Goal: Information Seeking & Learning: Learn about a topic

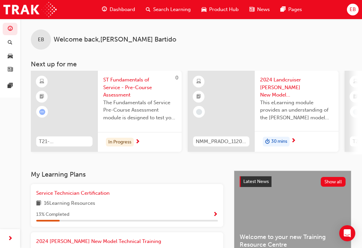
click at [124, 206] on div "Service Technician Certification 16 Learning Resources 13 % Completed" at bounding box center [126, 205] width 181 height 32
click at [213, 214] on span "Show Progress" at bounding box center [215, 215] width 5 height 6
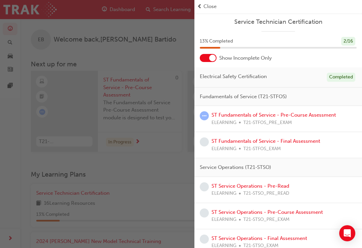
click at [244, 95] on span "Fundamentals of Service (T21-STFOS)" at bounding box center [243, 97] width 87 height 8
click at [278, 95] on span "Fundamentals of Service (T21-STFOS)" at bounding box center [243, 97] width 87 height 8
click at [311, 97] on div "Fundamentals of Service (T21-STFOS)" at bounding box center [277, 96] width 167 height 19
click at [311, 98] on div "Fundamentals of Service (T21-STFOS)" at bounding box center [277, 96] width 167 height 19
click at [287, 102] on div "Fundamentals of Service (T21-STFOS)" at bounding box center [277, 96] width 167 height 19
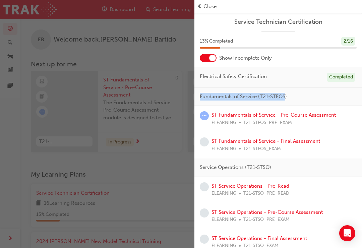
click at [311, 98] on div "Fundamentals of Service (T21-STFOS)" at bounding box center [277, 96] width 167 height 19
click at [279, 116] on link "ST Fundamentals of Service - Pre-Course Assessment" at bounding box center [273, 115] width 124 height 6
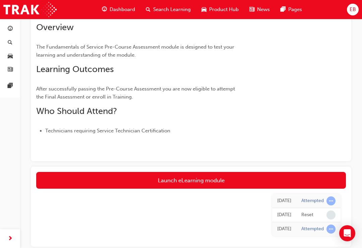
scroll to position [84, 0]
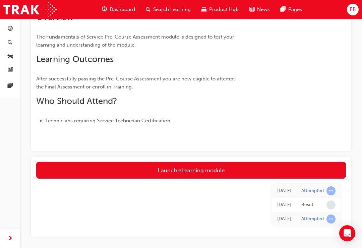
click at [194, 170] on link "Launch eLearning module" at bounding box center [190, 170] width 309 height 17
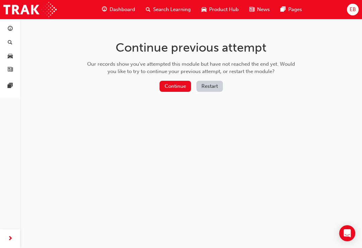
click at [177, 86] on button "Continue" at bounding box center [174, 86] width 31 height 11
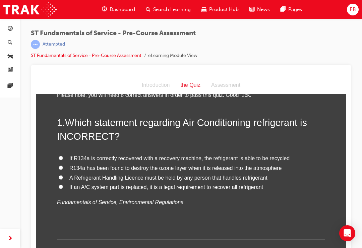
scroll to position [31, 0]
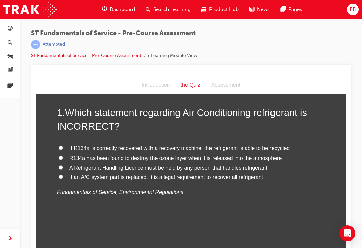
click at [62, 156] on input "R134a has been found to destroy the ozone layer when it is released into the at…" at bounding box center [61, 157] width 4 height 4
radio input "true"
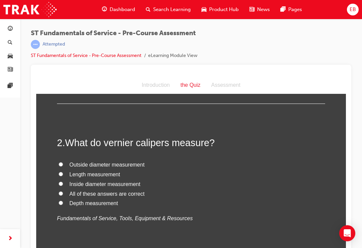
scroll to position [158, 0]
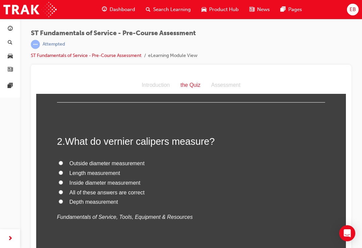
click at [61, 161] on input "Outside diameter measurement" at bounding box center [61, 163] width 4 height 4
radio input "true"
click at [62, 170] on input "Length measurement" at bounding box center [61, 172] width 4 height 4
radio input "true"
click at [61, 190] on input "All of these answers are correct" at bounding box center [61, 192] width 4 height 4
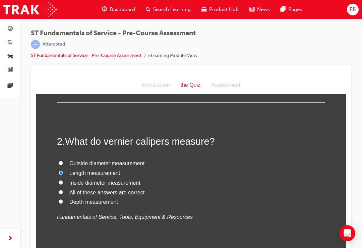
radio input "true"
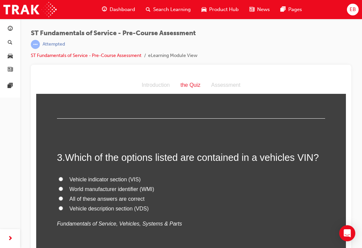
scroll to position [296, 0]
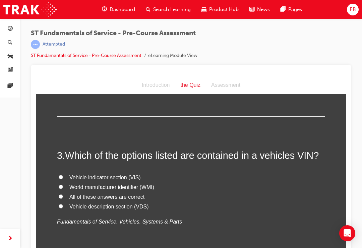
click at [61, 194] on input "All of these answers are correct" at bounding box center [61, 196] width 4 height 4
radio input "true"
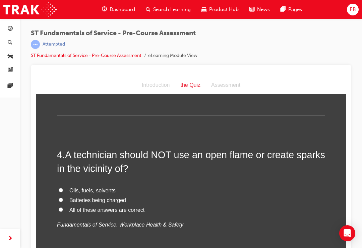
scroll to position [446, 0]
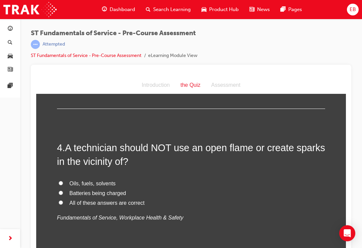
click at [63, 198] on label "All of these answers are correct" at bounding box center [191, 203] width 268 height 10
click at [63, 200] on input "All of these answers are correct" at bounding box center [61, 202] width 4 height 4
radio input "true"
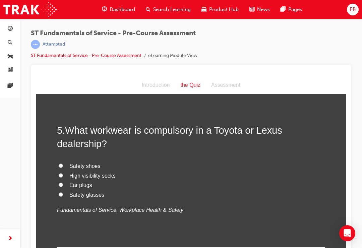
scroll to position [615, 0]
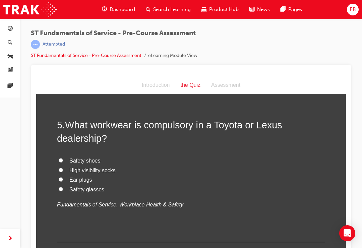
click at [61, 158] on input "Safety shoes" at bounding box center [61, 160] width 4 height 4
radio input "true"
click at [60, 177] on input "Ear plugs" at bounding box center [61, 179] width 4 height 4
radio input "true"
click at [60, 158] on input "Safety shoes" at bounding box center [61, 160] width 4 height 4
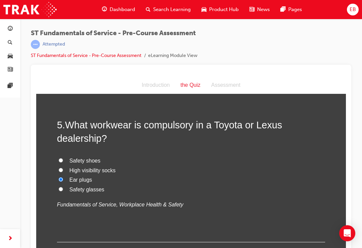
radio input "true"
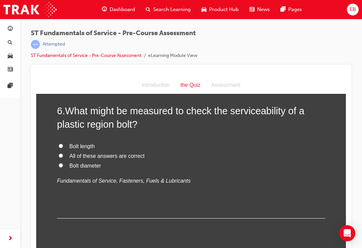
scroll to position [785, 0]
click at [346, 241] on div at bounding box center [191, 160] width 320 height 191
click at [347, 237] on div "Open Intercom Messenger" at bounding box center [347, 233] width 16 height 16
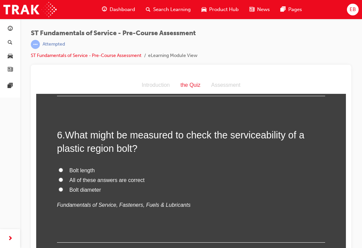
scroll to position [766, 0]
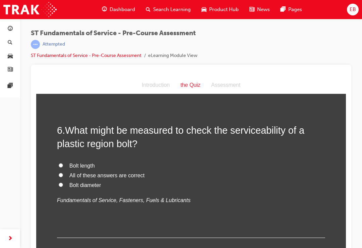
click at [62, 173] on input "All of these answers are correct" at bounding box center [61, 175] width 4 height 4
radio input "true"
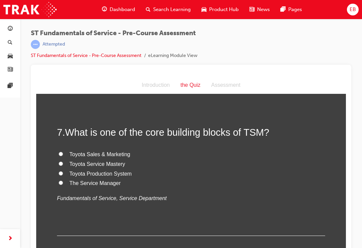
scroll to position [912, 0]
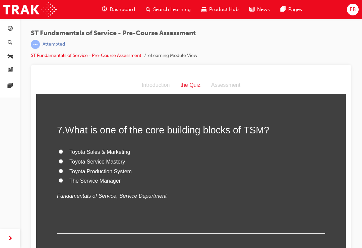
click at [60, 159] on input "Toyota Service Mastery" at bounding box center [61, 161] width 4 height 4
radio input "true"
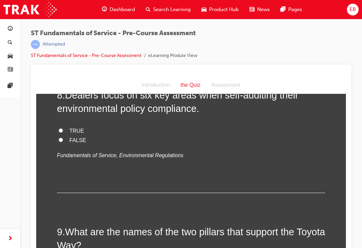
click at [36, 175] on div at bounding box center [191, 160] width 320 height 191
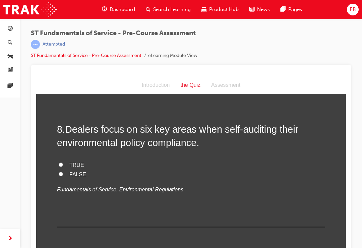
scroll to position [1055, 0]
click at [63, 161] on label "TRUE" at bounding box center [191, 166] width 268 height 10
click at [63, 163] on input "TRUE" at bounding box center [61, 165] width 4 height 4
radio input "true"
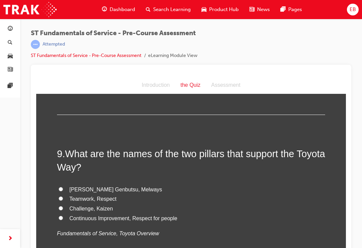
scroll to position [1170, 0]
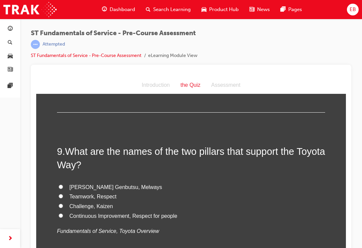
click at [66, 192] on label "Teamwork, Respect" at bounding box center [191, 197] width 268 height 10
click at [63, 194] on input "Teamwork, Respect" at bounding box center [61, 196] width 4 height 4
radio input "true"
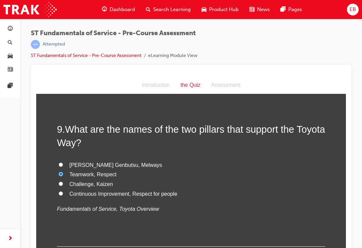
scroll to position [1190, 0]
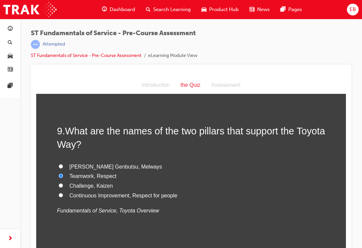
click at [61, 193] on input "Continuous Improvement, Respect for people" at bounding box center [61, 195] width 4 height 4
radio input "true"
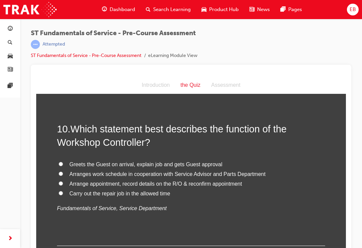
scroll to position [1349, 0]
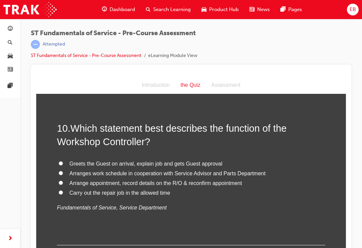
click at [64, 169] on label "Arranges work schedule in cooperation with Service Advisor and Parts Department" at bounding box center [191, 174] width 268 height 10
click at [63, 171] on input "Arranges work schedule in cooperation with Service Advisor and Parts Department" at bounding box center [61, 173] width 4 height 4
radio input "true"
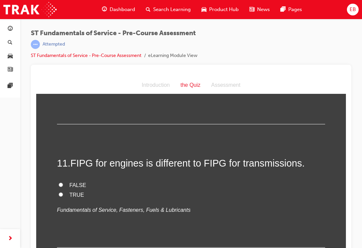
scroll to position [1470, 0]
click at [59, 192] on input "TRUE" at bounding box center [61, 194] width 4 height 4
radio input "true"
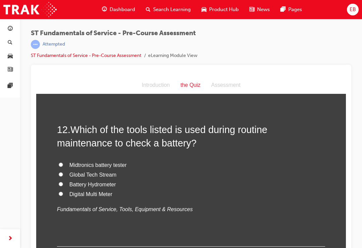
scroll to position [1627, 0]
click at [26, 55] on div "ST Fundamentals of Service - Pre-Course Assessment | Attempted ST Fundamentals …" at bounding box center [191, 125] width 342 height 212
click at [26, 93] on div "ST Fundamentals of Service - Pre-Course Assessment | Attempted ST Fundamentals …" at bounding box center [191, 125] width 342 height 212
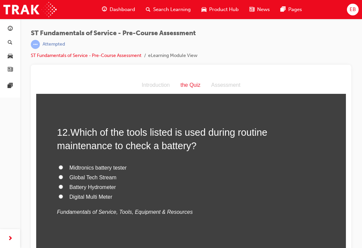
scroll to position [1622, 0]
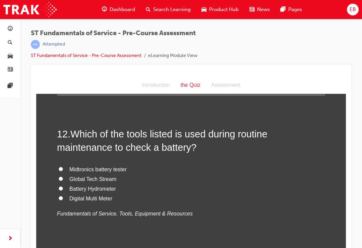
click at [62, 167] on input "Midtronics battery tester" at bounding box center [61, 169] width 4 height 4
radio input "true"
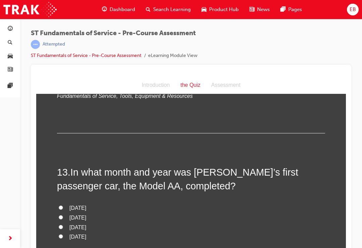
scroll to position [1741, 0]
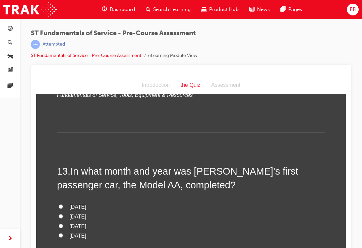
click at [66, 212] on label "[DATE]" at bounding box center [191, 217] width 268 height 10
click at [63, 214] on input "[DATE]" at bounding box center [61, 216] width 4 height 4
radio input "true"
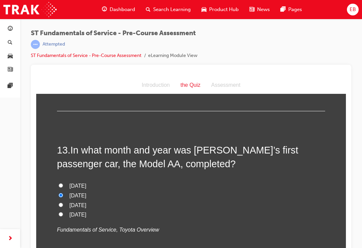
scroll to position [1761, 0]
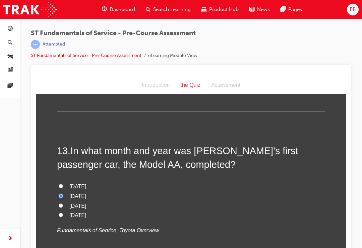
click at [24, 76] on div "ST Fundamentals of Service - Pre-Course Assessment | Attempted ST Fundamentals …" at bounding box center [191, 125] width 342 height 212
click at [62, 203] on input "[DATE]" at bounding box center [61, 205] width 4 height 4
radio input "true"
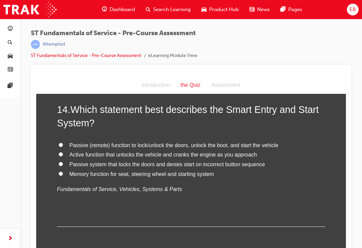
scroll to position [1958, 0]
click at [59, 143] on input "Passive (remote) function to lock/unlock the doors, unlock the boot, and start …" at bounding box center [61, 145] width 4 height 4
radio input "true"
click at [271, 170] on label "Memory function for seat, steering wheel and starting system" at bounding box center [191, 175] width 268 height 10
click at [63, 172] on input "Memory function for seat, steering wheel and starting system" at bounding box center [61, 174] width 4 height 4
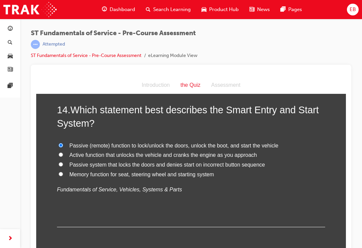
radio input "true"
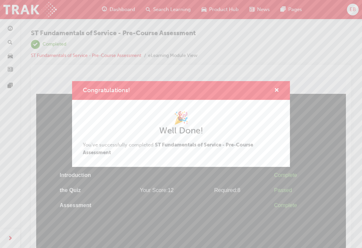
click at [278, 93] on span "cross-icon" at bounding box center [276, 91] width 5 height 6
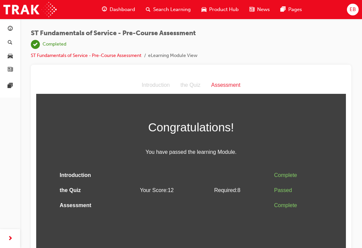
click at [276, 219] on html "Assessment Introduction the Quiz Assessment Congratulations! You have passed th…" at bounding box center [190, 167] width 309 height 180
click at [63, 179] on td "Introduction" at bounding box center [92, 175] width 70 height 15
click at [11, 236] on span "next-icon" at bounding box center [10, 238] width 5 height 8
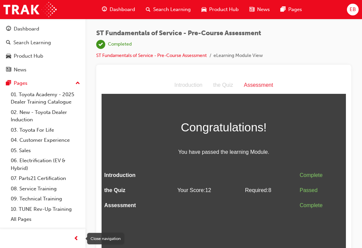
click at [189, 226] on html "Assessment Introduction the Quiz Assessment Congratulations! You have passed th…" at bounding box center [223, 167] width 244 height 180
click at [239, 185] on td "Your Score: 12" at bounding box center [208, 190] width 68 height 15
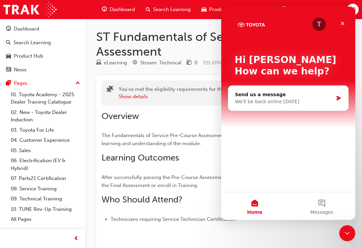
click at [345, 24] on div "Close" at bounding box center [342, 23] width 12 height 12
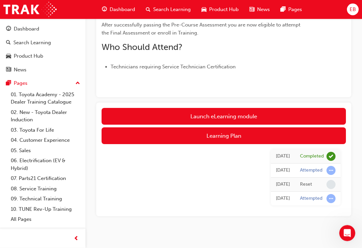
scroll to position [153, 0]
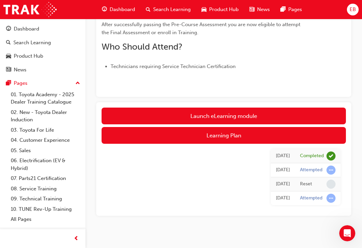
click at [232, 137] on button "Learning Plan" at bounding box center [223, 135] width 244 height 17
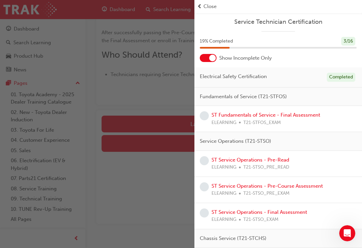
scroll to position [144, 0]
click at [275, 121] on span "T21-STFOS_EXAM" at bounding box center [261, 123] width 37 height 8
click at [272, 116] on link "ST Fundamentals of Service - Final Assessment" at bounding box center [265, 115] width 108 height 6
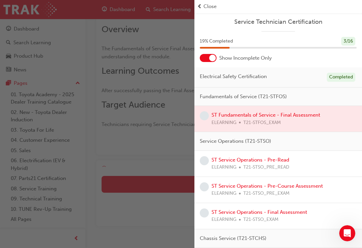
scroll to position [72, 0]
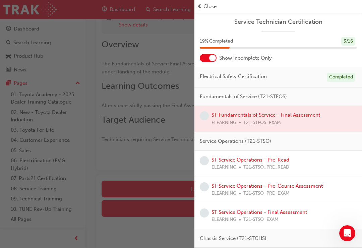
click at [181, 200] on div "button" at bounding box center [97, 124] width 194 height 248
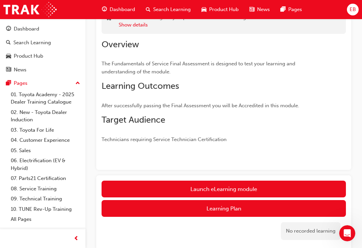
click at [216, 183] on link "Launch eLearning module" at bounding box center [223, 188] width 244 height 17
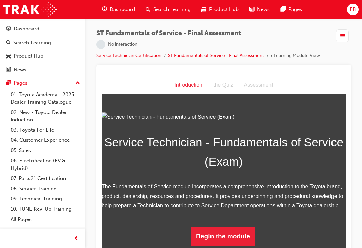
scroll to position [54, 0]
click at [277, 196] on p "The Fundamentals of Service module incorporates a comprehensive introduction to…" at bounding box center [223, 196] width 244 height 29
click at [234, 245] on button "Begin the module" at bounding box center [223, 236] width 65 height 19
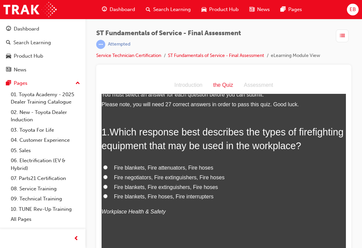
scroll to position [13, 0]
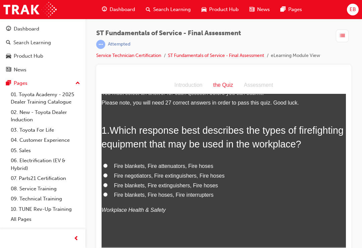
click at [106, 184] on input "Fire blankets, Fire extinguishers, Fire hoses" at bounding box center [105, 185] width 4 height 4
radio input "true"
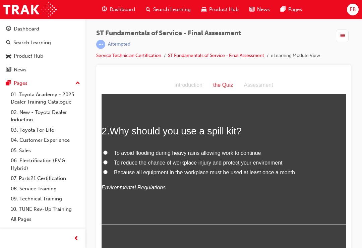
scroll to position [169, 0]
click at [106, 160] on input "To reduce the chance of workplace injury and protect your environment" at bounding box center [105, 162] width 4 height 4
radio input "true"
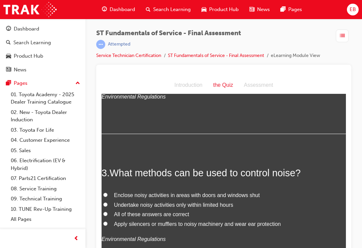
scroll to position [271, 0]
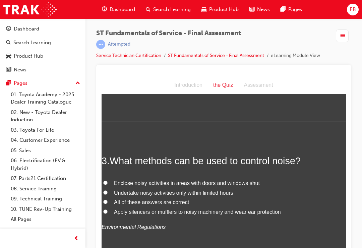
click at [106, 200] on input "All of these answers are correct" at bounding box center [105, 202] width 4 height 4
radio input "true"
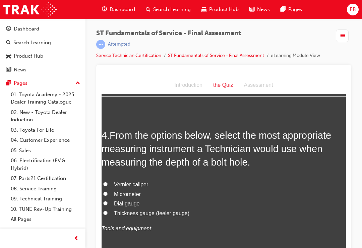
scroll to position [440, 0]
click at [107, 181] on input "Vernier caliper" at bounding box center [105, 183] width 4 height 4
radio input "true"
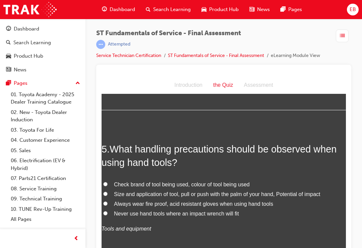
scroll to position [593, 0]
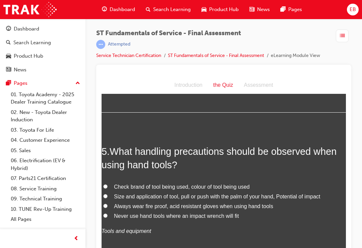
click at [109, 192] on label "Size and application of tool, pull or push with the palm of your hand, Potentia…" at bounding box center [223, 197] width 244 height 10
click at [107, 194] on input "Size and application of tool, pull or push with the palm of your hand, Potentia…" at bounding box center [105, 196] width 4 height 4
radio input "true"
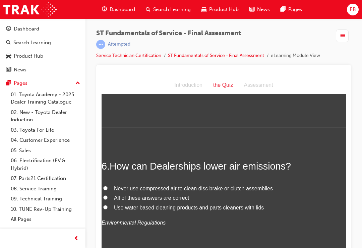
scroll to position [733, 0]
click at [106, 196] on input "All of these answers are correct" at bounding box center [105, 198] width 4 height 4
radio input "true"
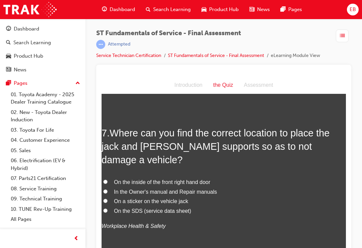
scroll to position [899, 0]
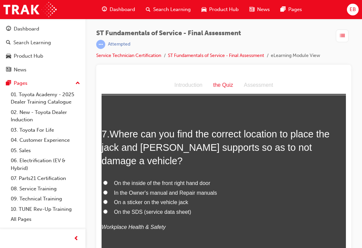
click at [104, 188] on label "In the Owner's manual and Repair manuals" at bounding box center [223, 193] width 244 height 10
click at [104, 190] on input "In the Owner's manual and Repair manuals" at bounding box center [105, 192] width 4 height 4
radio input "true"
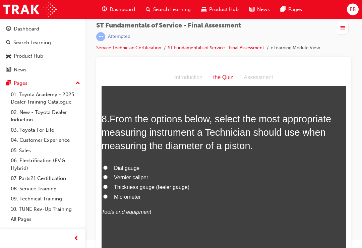
scroll to position [8, 0]
click at [106, 194] on input "Micrometer" at bounding box center [105, 196] width 4 height 4
radio input "true"
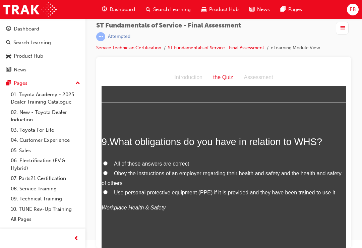
scroll to position [1225, 0]
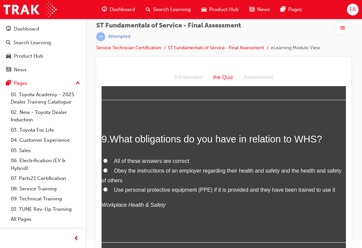
click at [104, 158] on input "All of these answers are correct" at bounding box center [105, 160] width 4 height 4
radio input "true"
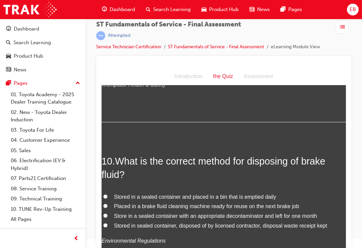
scroll to position [1349, 0]
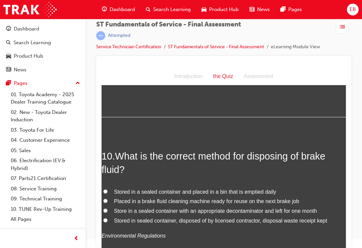
click at [107, 218] on input "Stored in sealed container, disposed of by licensed contractor, disposal waste …" at bounding box center [105, 220] width 4 height 4
radio input "true"
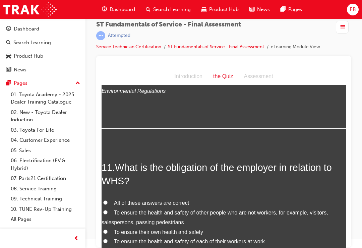
scroll to position [1497, 0]
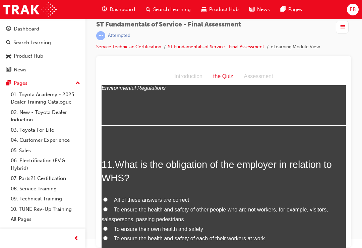
click at [108, 195] on label "All of these answers are correct" at bounding box center [223, 200] width 244 height 10
click at [107, 197] on input "All of these answers are correct" at bounding box center [105, 199] width 4 height 4
radio input "true"
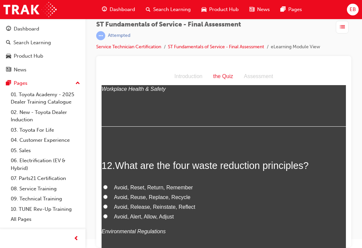
scroll to position [1662, 0]
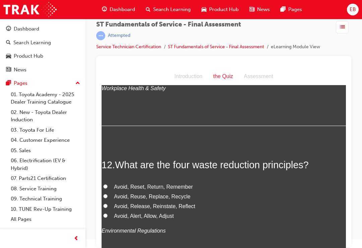
click at [109, 192] on label "Avoid, Reuse, Replace, Recycle" at bounding box center [223, 197] width 244 height 10
click at [107, 194] on input "Avoid, Reuse, Replace, Recycle" at bounding box center [105, 196] width 4 height 4
radio input "true"
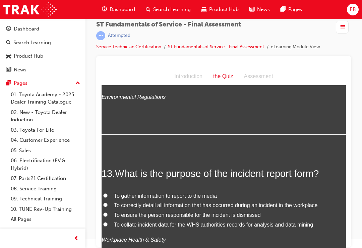
scroll to position [1796, 0]
click at [138, 193] on span "To gather information to report to the media" at bounding box center [165, 196] width 103 height 6
click at [107, 193] on input "To gather information to report to the media" at bounding box center [105, 195] width 4 height 4
radio input "true"
click at [106, 200] on label "To correctly detail all information that has occurred during an incident in the…" at bounding box center [223, 205] width 244 height 10
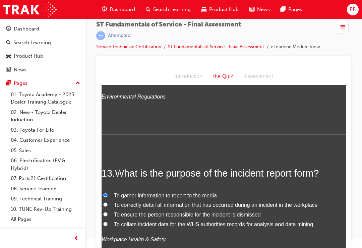
click at [106, 202] on input "To correctly detail all information that has occurred during an incident in the…" at bounding box center [105, 204] width 4 height 4
radio input "true"
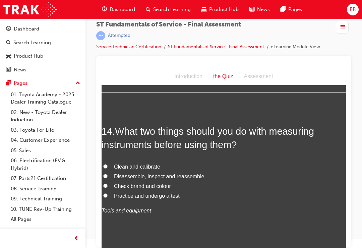
scroll to position [1974, 0]
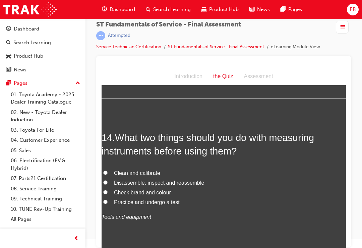
click at [107, 168] on label "Clean and calibrate" at bounding box center [223, 173] width 244 height 10
click at [107, 170] on input "Clean and calibrate" at bounding box center [105, 172] width 4 height 4
radio input "true"
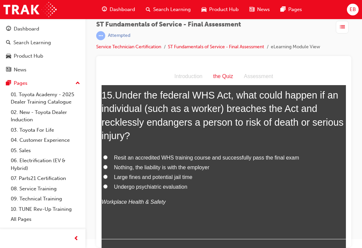
scroll to position [2177, 0]
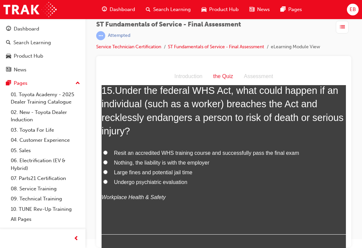
click at [106, 170] on input "Large fines and potential jail time" at bounding box center [105, 172] width 4 height 4
radio input "true"
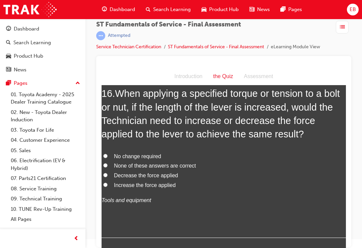
scroll to position [2357, 0]
click at [106, 172] on input "Decrease the force applied" at bounding box center [105, 174] width 4 height 4
radio input "true"
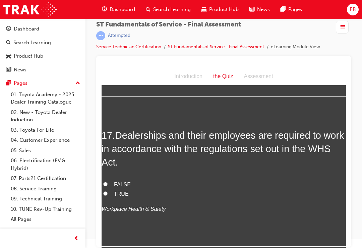
scroll to position [2498, 0]
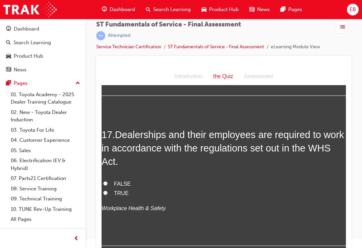
click at [103, 191] on input "TRUE" at bounding box center [105, 193] width 4 height 4
radio input "true"
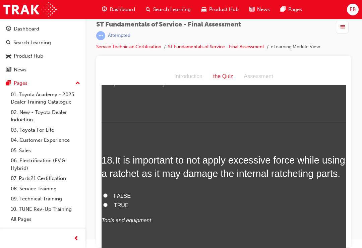
scroll to position [2625, 0]
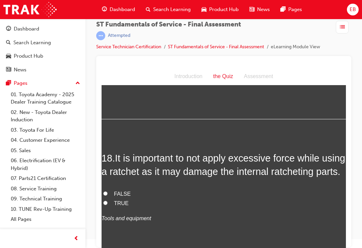
click at [105, 201] on input "TRUE" at bounding box center [105, 203] width 4 height 4
radio input "true"
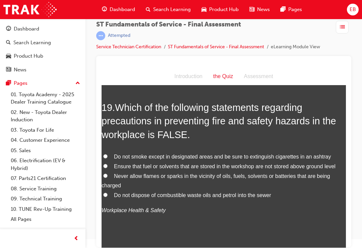
scroll to position [2816, 0]
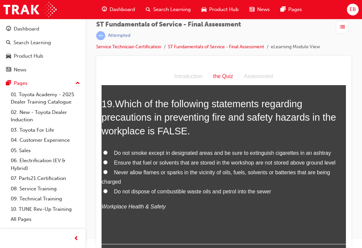
click at [106, 160] on input "Ensure that fuel or solvents that are stored in the workshop are not stored abo…" at bounding box center [105, 162] width 4 height 4
radio input "true"
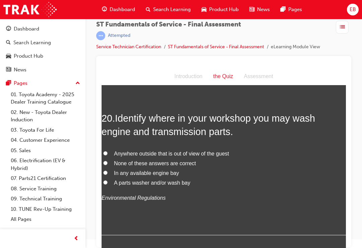
scroll to position [2982, 0]
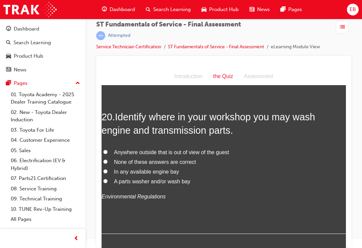
click at [106, 179] on input "A parts washer and/or wash bay" at bounding box center [105, 181] width 4 height 4
radio input "true"
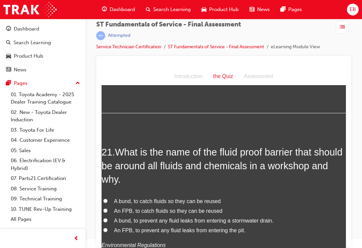
scroll to position [3104, 0]
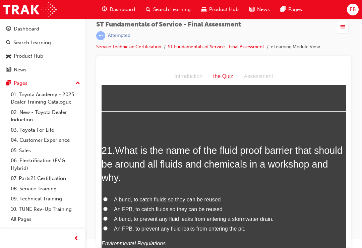
click at [276, 146] on div "21 . What is the name of the fluid proof barrier that should be around all flui…" at bounding box center [223, 212] width 244 height 137
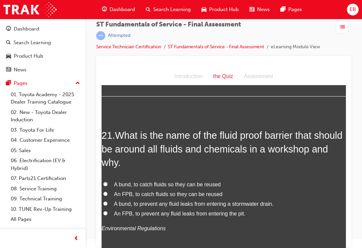
scroll to position [3120, 0]
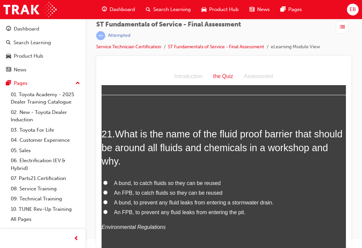
click at [110, 198] on label "A bund, to prevent any fluid leaks from entering a stormwater drain." at bounding box center [223, 203] width 244 height 10
click at [107, 200] on input "A bund, to prevent any fluid leaks from entering a stormwater drain." at bounding box center [105, 202] width 4 height 4
radio input "true"
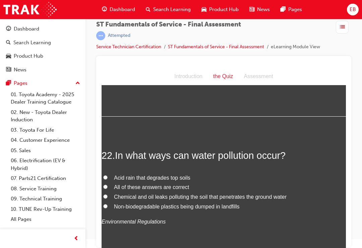
scroll to position [3266, 0]
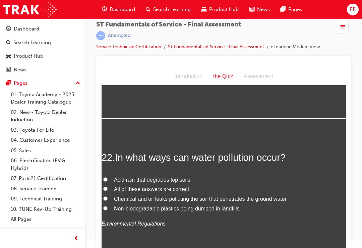
click at [108, 175] on label "Acid rain that degrades top soils" at bounding box center [223, 180] width 244 height 10
click at [107, 177] on input "Acid rain that degrades top soils" at bounding box center [105, 179] width 4 height 4
radio input "true"
click at [107, 186] on input "All of these answers are correct" at bounding box center [105, 188] width 4 height 4
radio input "true"
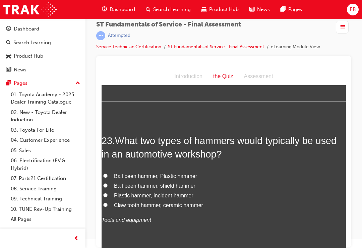
scroll to position [3425, 0]
click at [108, 172] on label "Ball peen hammer, Plastic hammer" at bounding box center [223, 177] width 244 height 10
click at [107, 174] on input "Ball peen hammer, Plastic hammer" at bounding box center [105, 176] width 4 height 4
radio input "true"
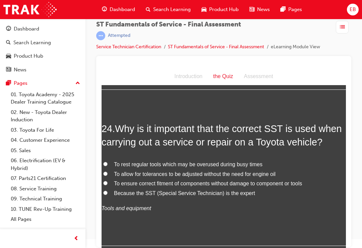
scroll to position [3595, 0]
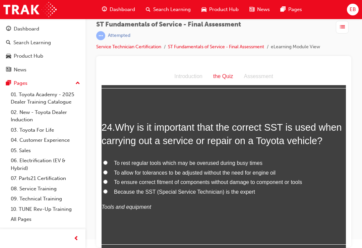
click at [106, 179] on input "To ensure correct fitment of components without damage to component or tools" at bounding box center [105, 181] width 4 height 4
radio input "true"
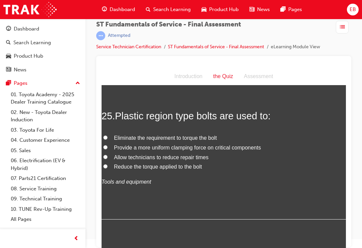
scroll to position [3764, 0]
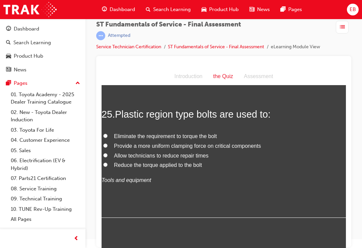
click at [106, 143] on input "Provide a more uniform clamping force on critical components" at bounding box center [105, 145] width 4 height 4
radio input "true"
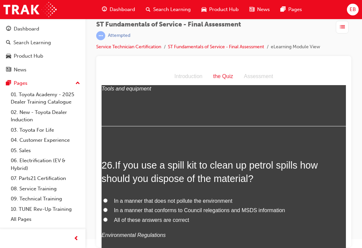
scroll to position [3856, 0]
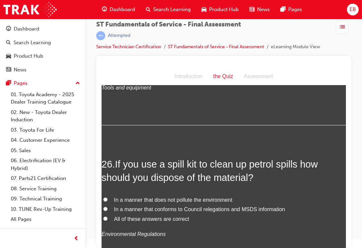
click at [106, 216] on input "All of these answers are correct" at bounding box center [105, 218] width 4 height 4
radio input "true"
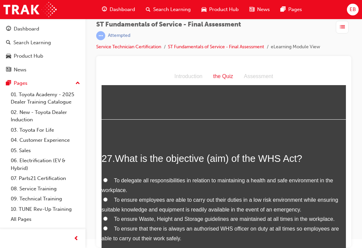
scroll to position [4009, 0]
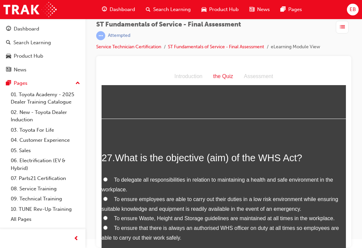
click at [109, 175] on label "To delegate all responsibilities in relation to maintaining a health and safe e…" at bounding box center [223, 184] width 244 height 19
click at [107, 177] on input "To delegate all responsibilities in relation to maintaining a health and safe e…" at bounding box center [105, 179] width 4 height 4
radio input "true"
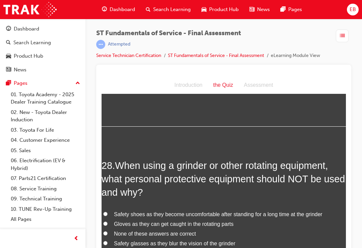
scroll to position [4180, 0]
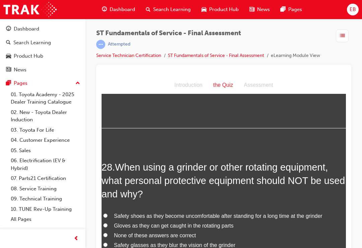
click at [103, 223] on input "Gloves as they can get caught in the rotating parts" at bounding box center [105, 225] width 4 height 4
radio input "true"
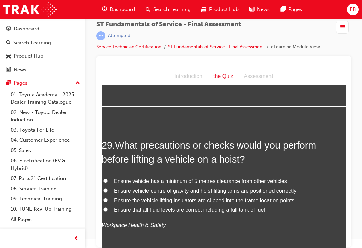
scroll to position [4363, 0]
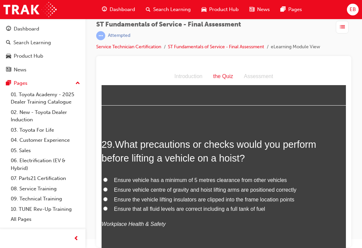
click at [240, 78] on div "Assessment" at bounding box center [258, 77] width 40 height 10
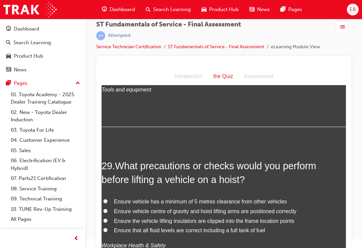
scroll to position [4341, 0]
click at [109, 207] on label "Ensure vehicle centre of gravity and hoist lifting arms are positioned correctly" at bounding box center [223, 212] width 244 height 10
click at [107, 209] on input "Ensure vehicle centre of gravity and hoist lifting arms are positioned correctly" at bounding box center [105, 211] width 4 height 4
radio input "true"
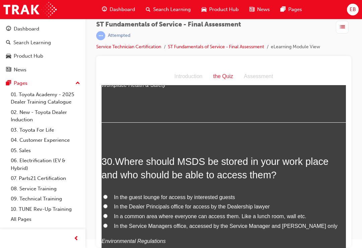
scroll to position [4502, 0]
click at [108, 211] on label "In a common area where everyone can access them. Like a lunch room, wall etc." at bounding box center [223, 216] width 244 height 10
click at [107, 213] on input "In a common area where everyone can access them. Like a lunch room, wall etc." at bounding box center [105, 215] width 4 height 4
radio input "true"
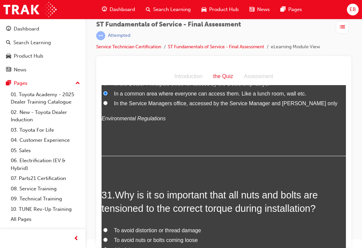
scroll to position [4626, 0]
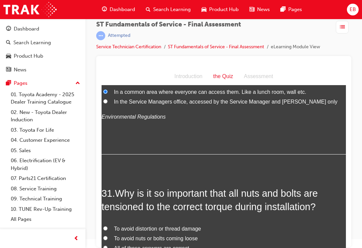
click at [111, 243] on label "All of these answers are correct" at bounding box center [223, 248] width 244 height 10
click at [107, 245] on input "All of these answers are correct" at bounding box center [105, 247] width 4 height 4
radio input "true"
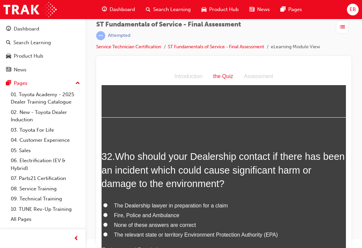
scroll to position [4810, 0]
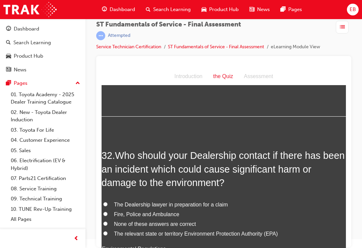
click at [107, 231] on input "The relevant state or territory Environment Protection Authority (EPA)" at bounding box center [105, 233] width 4 height 4
radio input "true"
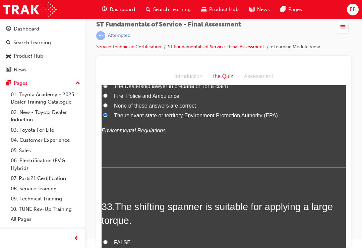
scroll to position [4926, 0]
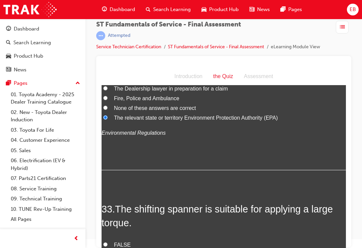
click at [107, 240] on label "FALSE" at bounding box center [223, 245] width 244 height 10
click at [107, 242] on input "FALSE" at bounding box center [105, 244] width 4 height 4
radio input "true"
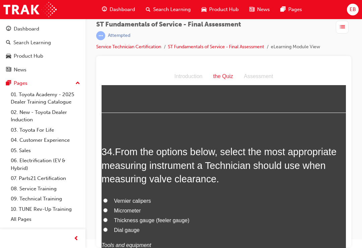
scroll to position [5102, 0]
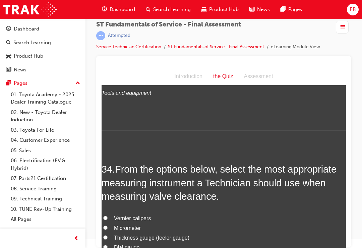
click at [110, 233] on label "Thickness gauge (feeler gauge)" at bounding box center [223, 238] width 244 height 10
click at [107, 235] on input "Thickness gauge (feeler gauge)" at bounding box center [105, 237] width 4 height 4
radio input "true"
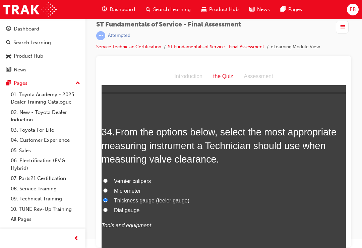
scroll to position [5139, 0]
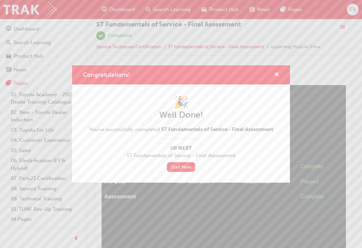
click at [186, 169] on link "Start Now" at bounding box center [181, 167] width 28 height 10
click at [183, 166] on link "Start Now" at bounding box center [181, 167] width 28 height 10
click at [185, 169] on link "Start Now" at bounding box center [181, 167] width 28 height 10
click at [183, 165] on link "Start Now" at bounding box center [181, 167] width 28 height 10
click at [180, 169] on link "Start Now" at bounding box center [181, 167] width 28 height 10
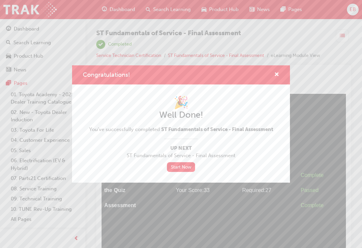
click at [177, 166] on link "Start Now" at bounding box center [181, 167] width 28 height 10
click at [176, 162] on link "Start Now" at bounding box center [181, 167] width 28 height 10
click at [184, 165] on link "Start Now" at bounding box center [181, 167] width 28 height 10
click at [189, 166] on link "Start Now" at bounding box center [181, 167] width 28 height 10
click at [186, 170] on link "Start Now" at bounding box center [181, 167] width 28 height 10
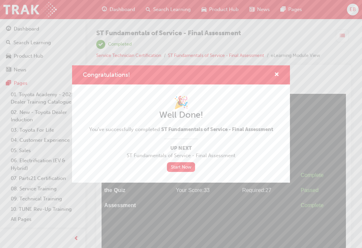
click at [179, 166] on link "Start Now" at bounding box center [181, 167] width 28 height 10
click at [279, 74] on span "cross-icon" at bounding box center [276, 75] width 5 height 6
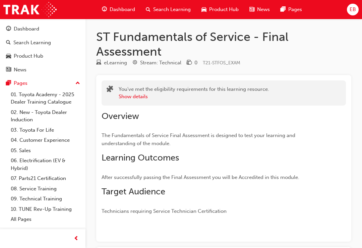
scroll to position [82, 0]
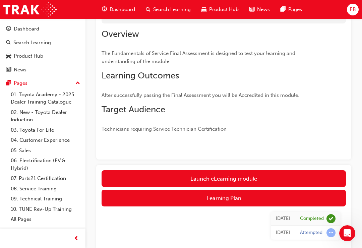
click at [250, 179] on link "Launch eLearning module" at bounding box center [223, 178] width 244 height 17
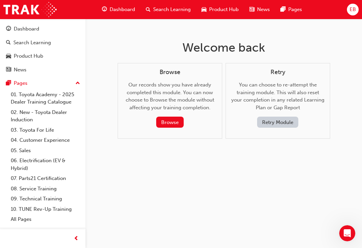
click at [234, 206] on div "Welcome back Browse Our records show you have already completed this module. Yo…" at bounding box center [181, 124] width 362 height 248
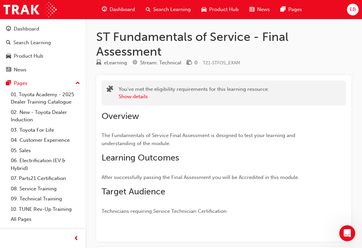
scroll to position [82, 0]
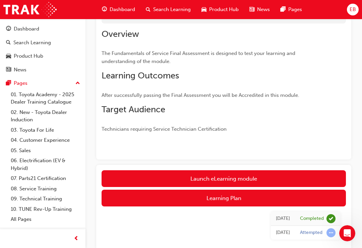
click at [227, 200] on button "Learning Plan" at bounding box center [223, 198] width 244 height 17
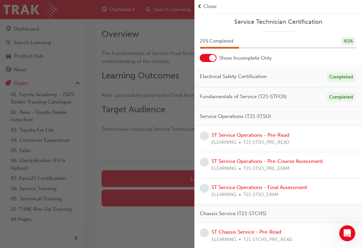
click at [266, 100] on div "Fundamentals of Service (T21-STFOS) Completed" at bounding box center [277, 97] width 167 height 20
click at [265, 97] on span "Fundamentals of Service (T21-STFOS)" at bounding box center [243, 97] width 87 height 8
click at [278, 94] on span "Fundamentals of Service (T21-STFOS)" at bounding box center [243, 97] width 87 height 8
click at [266, 136] on link "ST Service Operations - Pre-Read" at bounding box center [250, 135] width 78 height 6
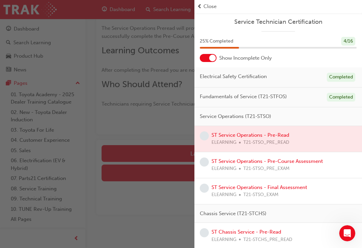
scroll to position [66, 0]
click at [177, 176] on div "button" at bounding box center [97, 124] width 194 height 248
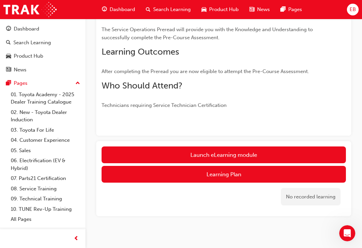
click at [237, 154] on link "Launch eLearning module" at bounding box center [223, 154] width 244 height 17
